Goal: Information Seeking & Learning: Check status

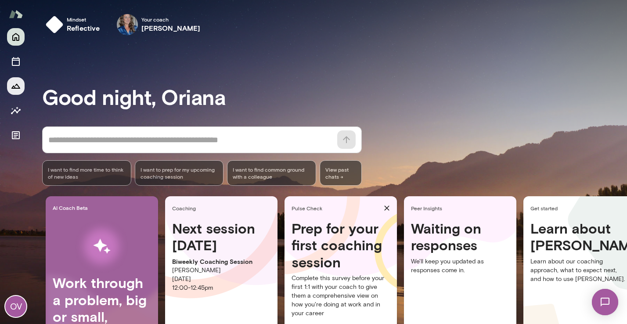
click at [18, 85] on icon "Growth Plan" at bounding box center [15, 86] width 9 height 5
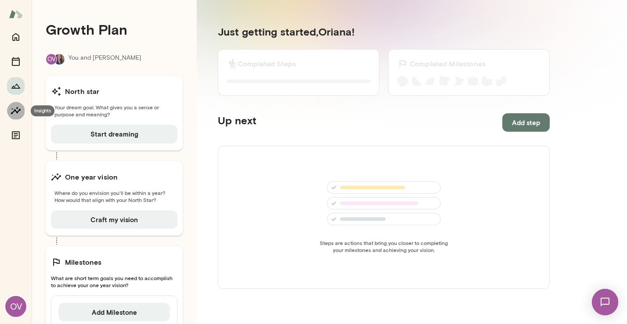
click at [18, 113] on icon "Insights" at bounding box center [16, 110] width 11 height 11
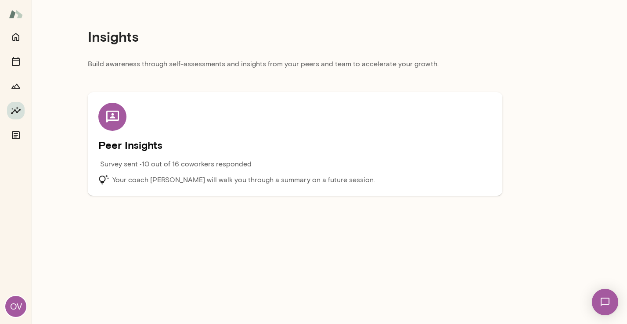
click at [157, 169] on p "Survey sent • 10 out of 16 coworkers responded" at bounding box center [175, 164] width 151 height 11
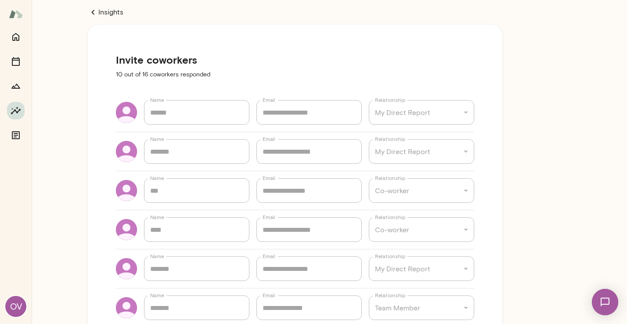
click at [4, 14] on div at bounding box center [16, 14] width 32 height 28
click at [25, 14] on div at bounding box center [16, 14] width 32 height 28
click at [17, 13] on img at bounding box center [16, 14] width 14 height 17
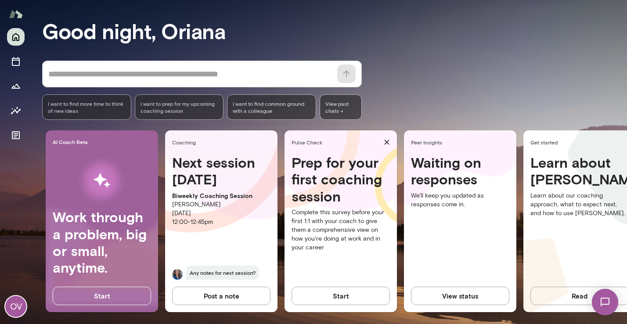
scroll to position [72, 0]
